Goal: Find specific page/section: Find specific page/section

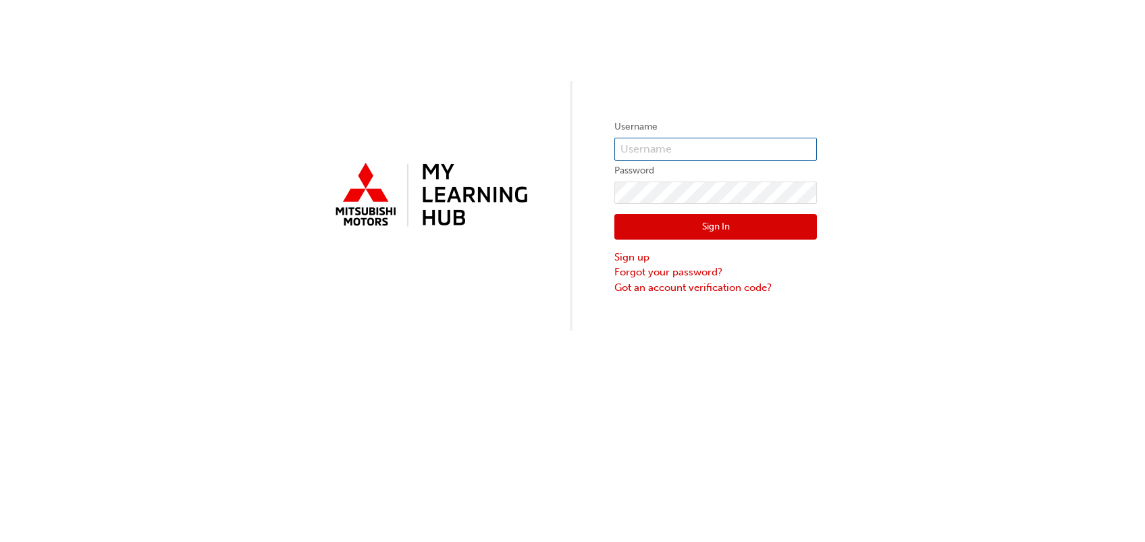
type input "0005155389"
click at [725, 232] on button "Sign In" at bounding box center [715, 227] width 202 height 26
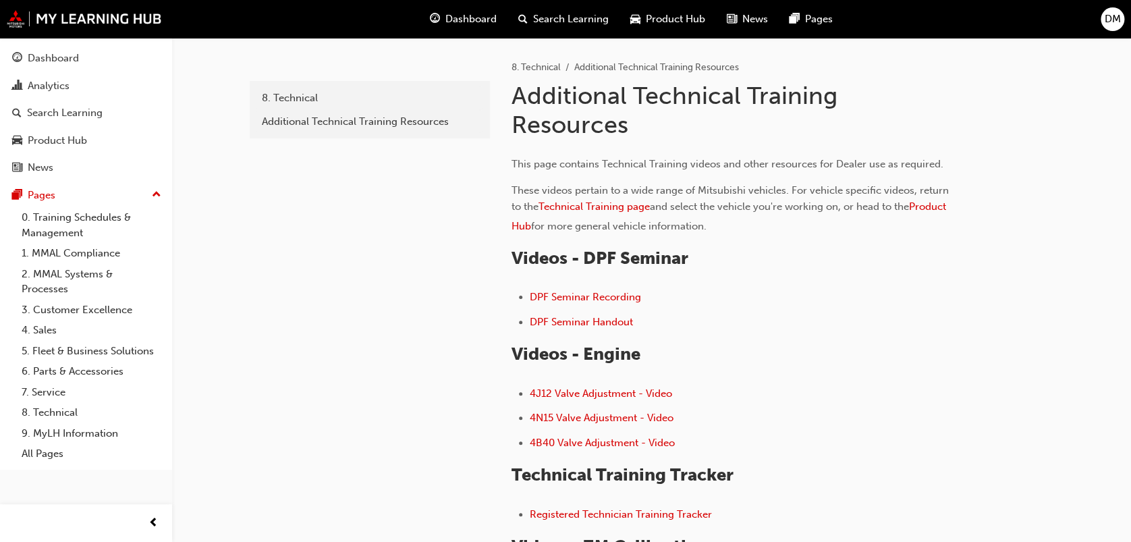
click at [664, 11] on span "Product Hub" at bounding box center [675, 19] width 59 height 16
click at [1106, 24] on span "DM" at bounding box center [1113, 19] width 16 height 16
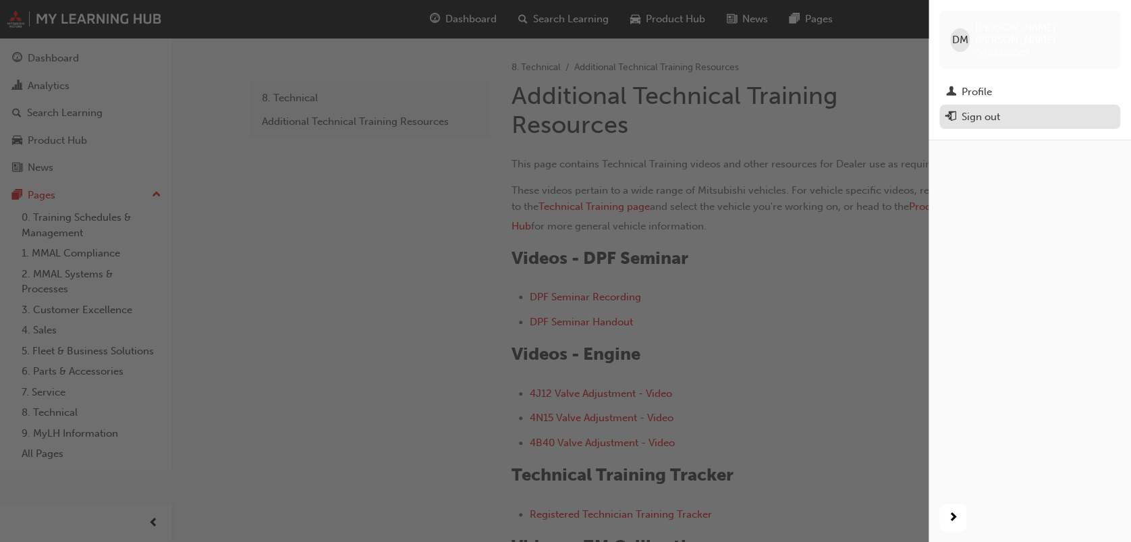
click at [989, 109] on div "Sign out" at bounding box center [981, 117] width 38 height 16
